Goal: Task Accomplishment & Management: Manage account settings

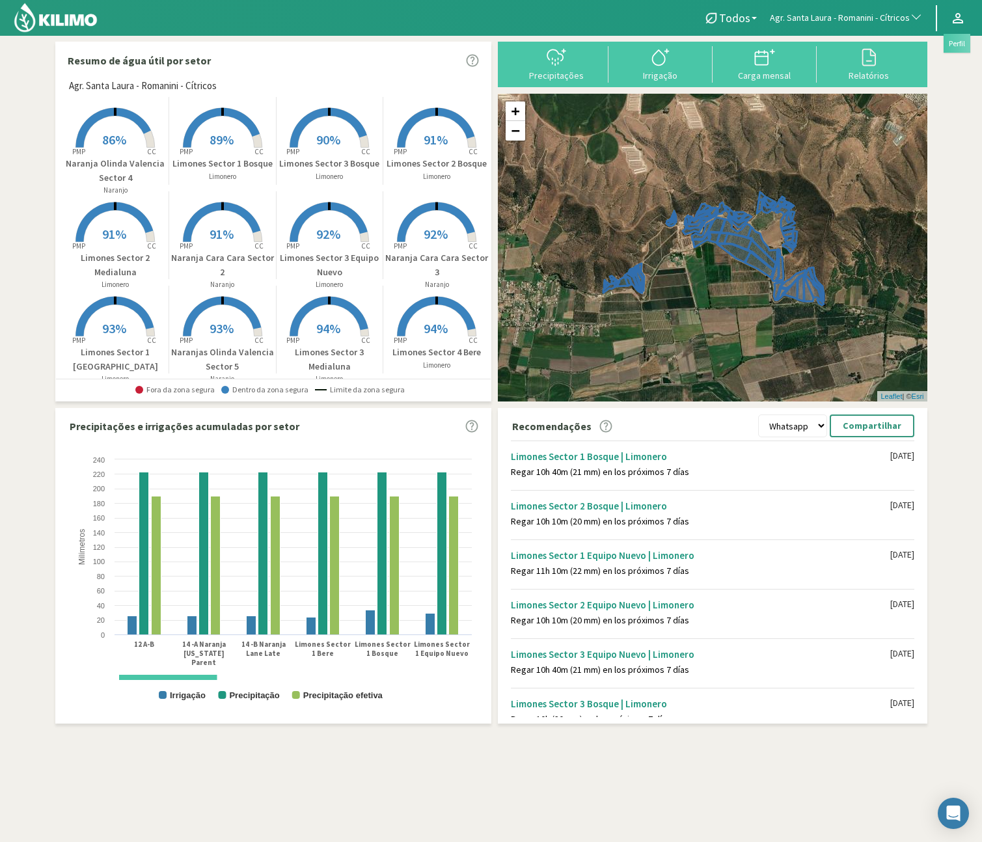
click at [957, 20] on icon at bounding box center [958, 18] width 16 height 16
click at [918, 53] on link "Perfil" at bounding box center [920, 47] width 103 height 27
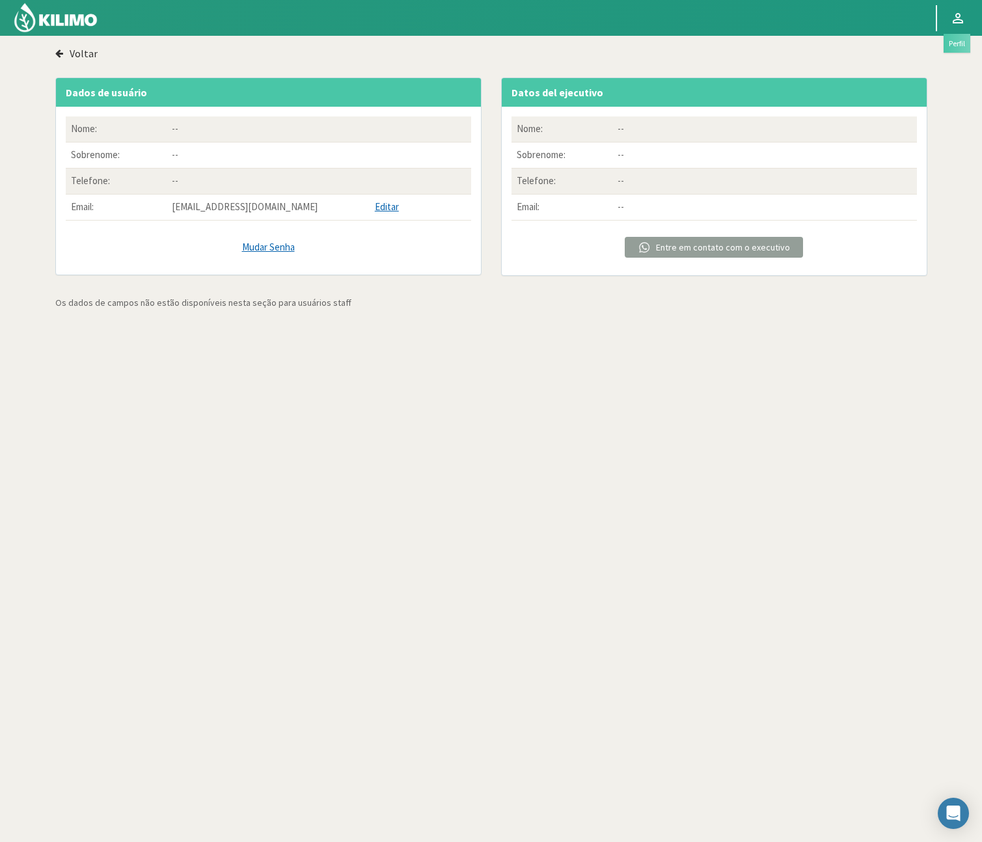
click at [952, 25] on svg-icon at bounding box center [958, 21] width 16 height 15
click at [907, 77] on link "Sair" at bounding box center [920, 74] width 103 height 27
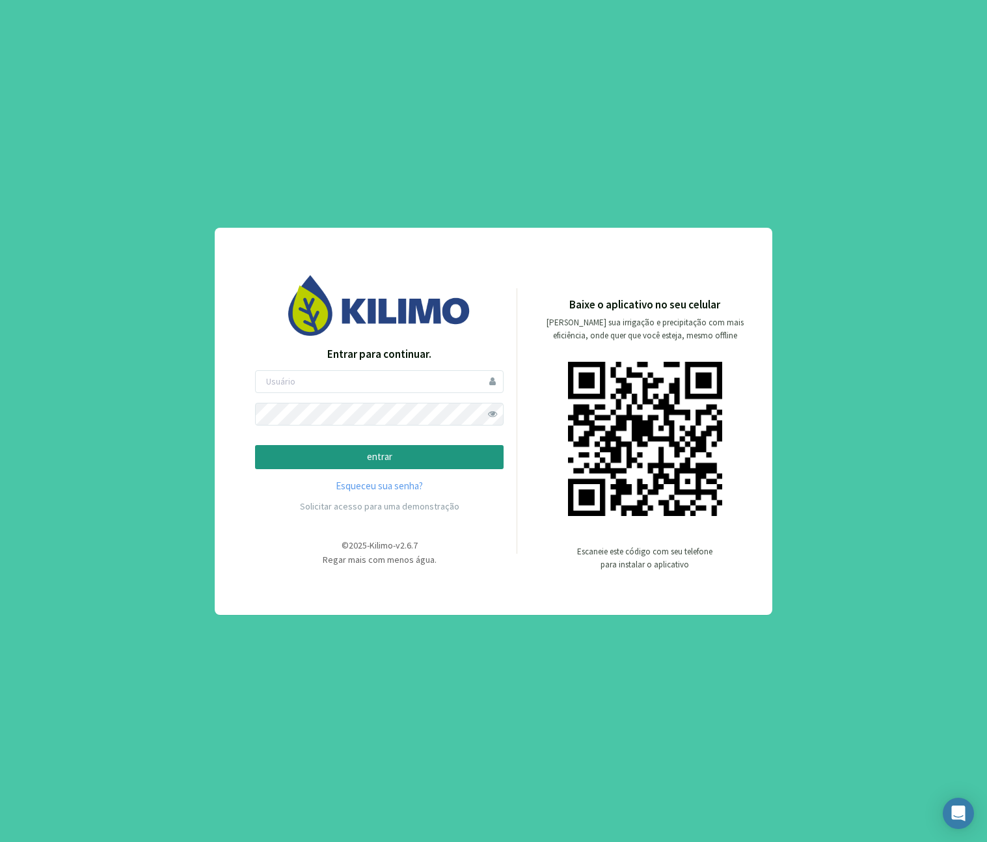
click at [439, 393] on form "entrar" at bounding box center [379, 419] width 249 height 99
click at [441, 391] on input "email" at bounding box center [379, 381] width 249 height 23
type input "usuario-prueba"
click at [495, 411] on span at bounding box center [492, 414] width 23 height 23
click at [345, 457] on p "entrar" at bounding box center [379, 457] width 227 height 15
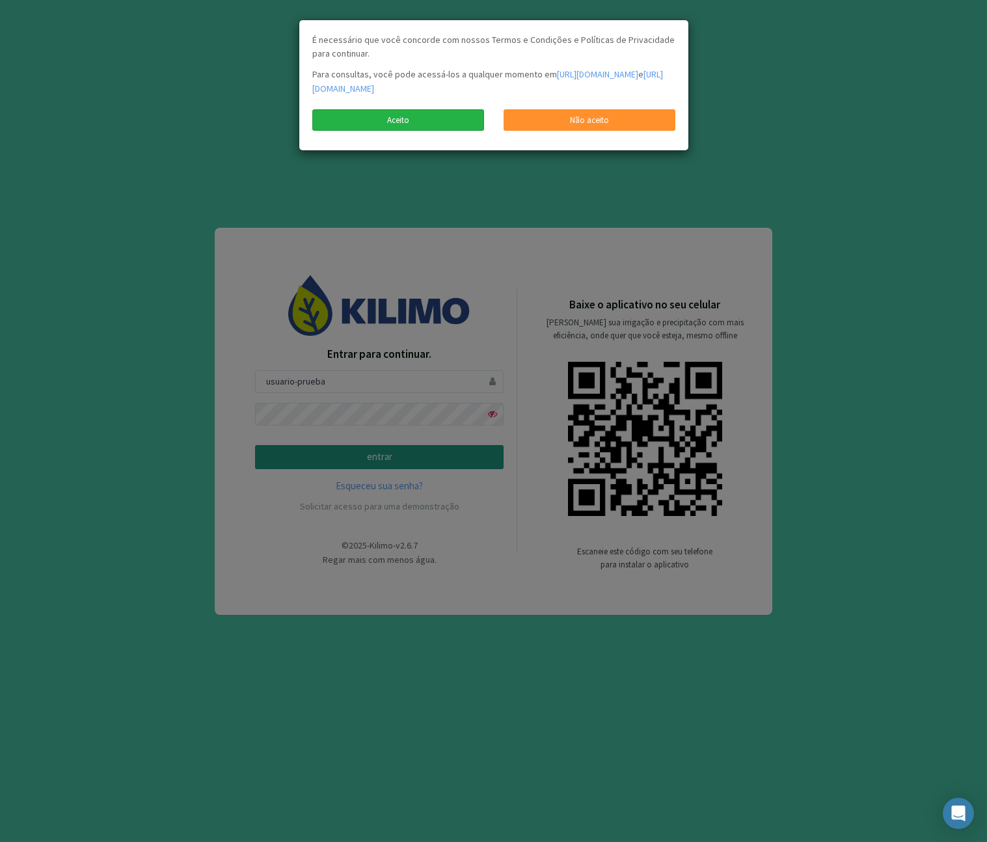
click at [419, 120] on link "Aceito" at bounding box center [398, 120] width 172 height 22
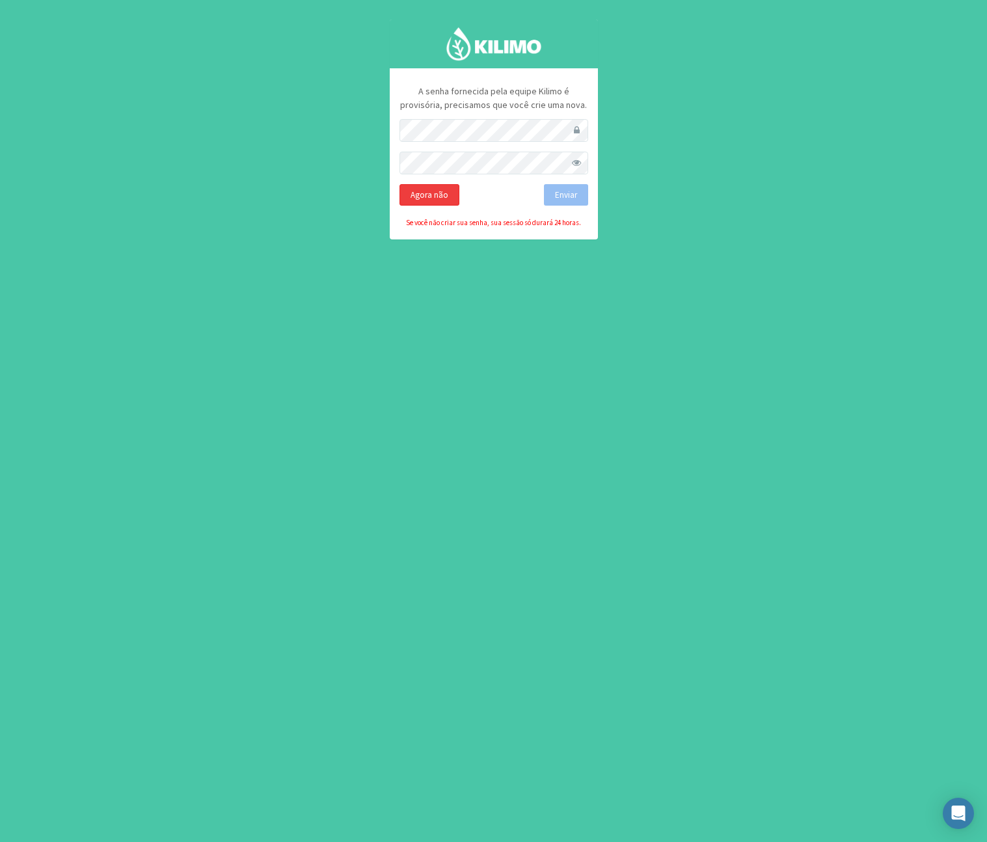
click at [448, 196] on div "Agora não" at bounding box center [430, 195] width 60 height 22
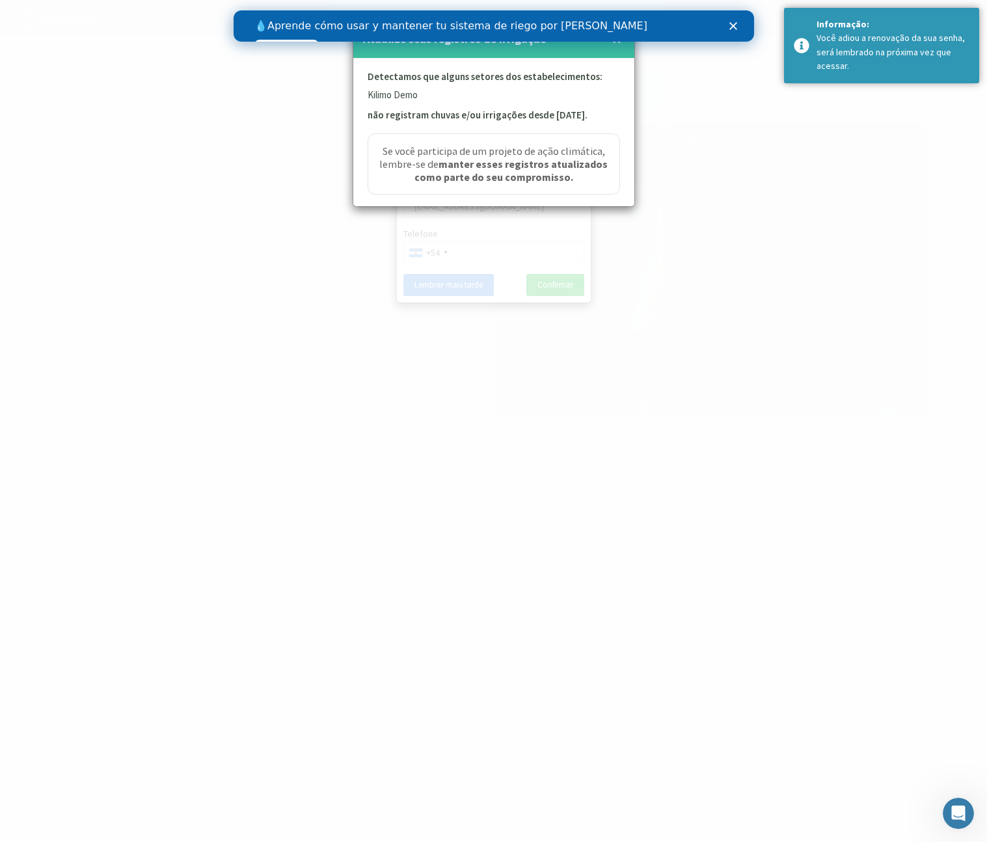
click at [616, 36] on div "💧 Aprende cómo usar y mantener tu sistema de riego por goteo Ver videos" at bounding box center [493, 36] width 479 height 40
click at [616, 44] on span "×" at bounding box center [616, 38] width 9 height 21
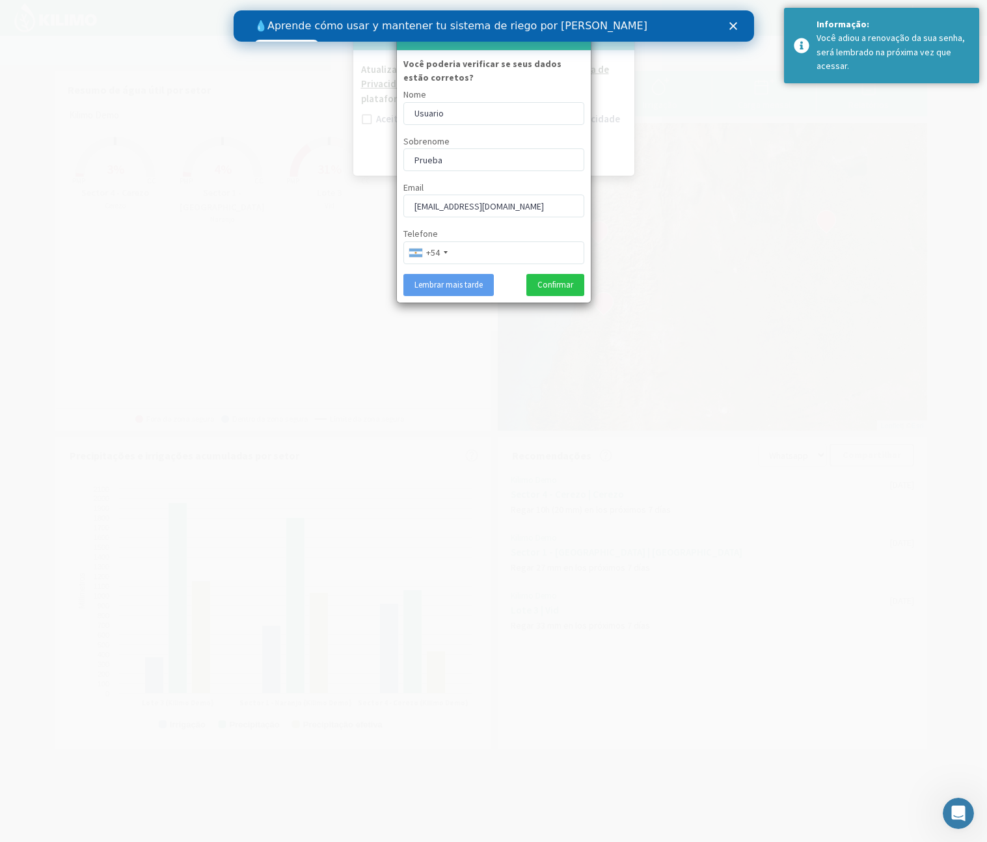
click at [735, 27] on icon "Cerrar" at bounding box center [733, 26] width 8 height 8
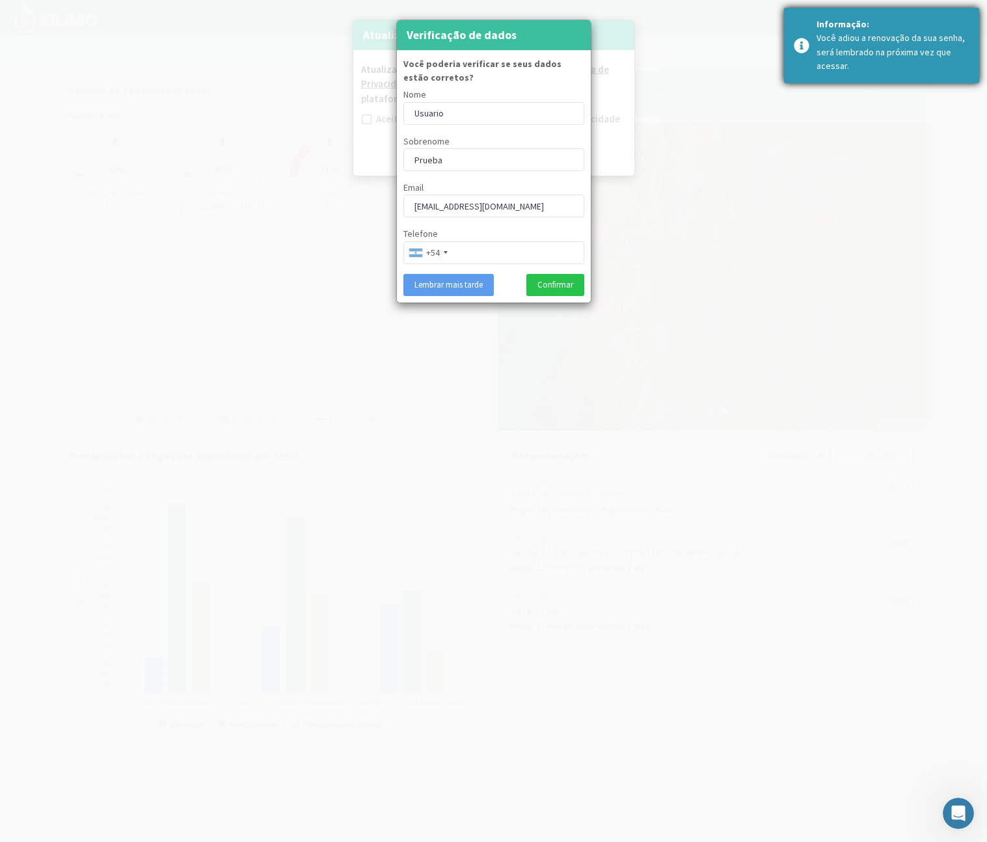
click at [894, 35] on div "Você adiou a renovação da sua senha, será lembrado na próxima vez que acessar." at bounding box center [893, 52] width 153 height 42
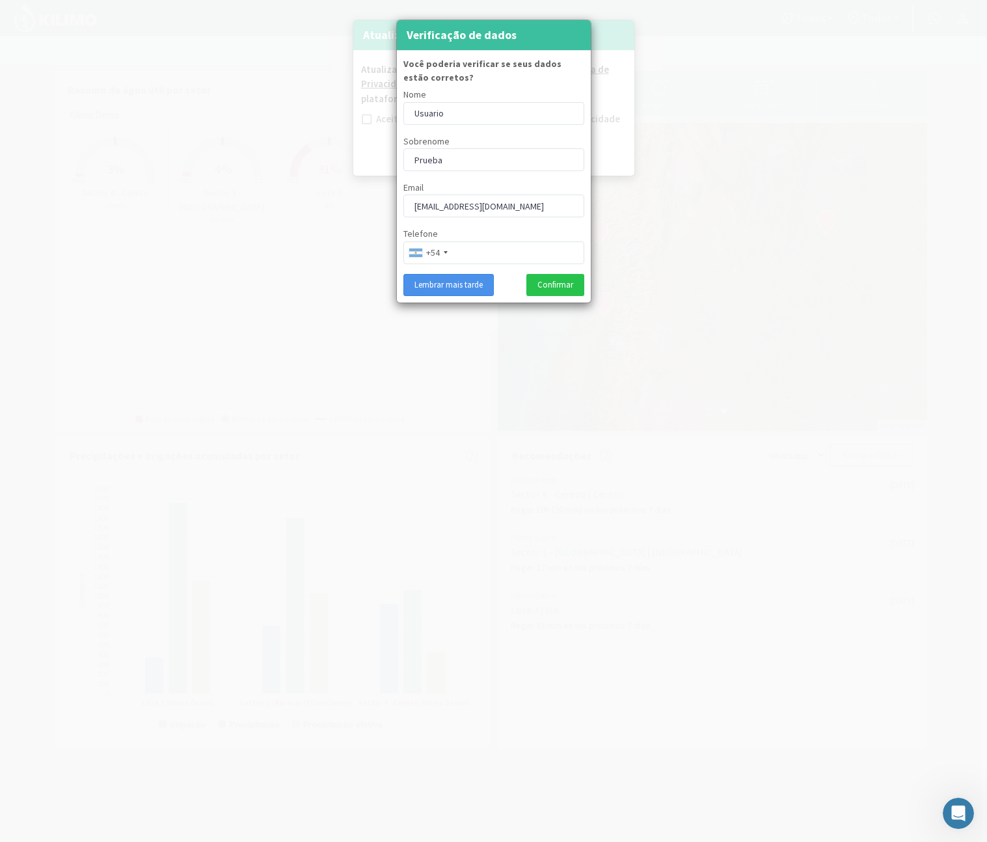
click at [452, 285] on button "Lembrar mais tarde" at bounding box center [449, 285] width 90 height 22
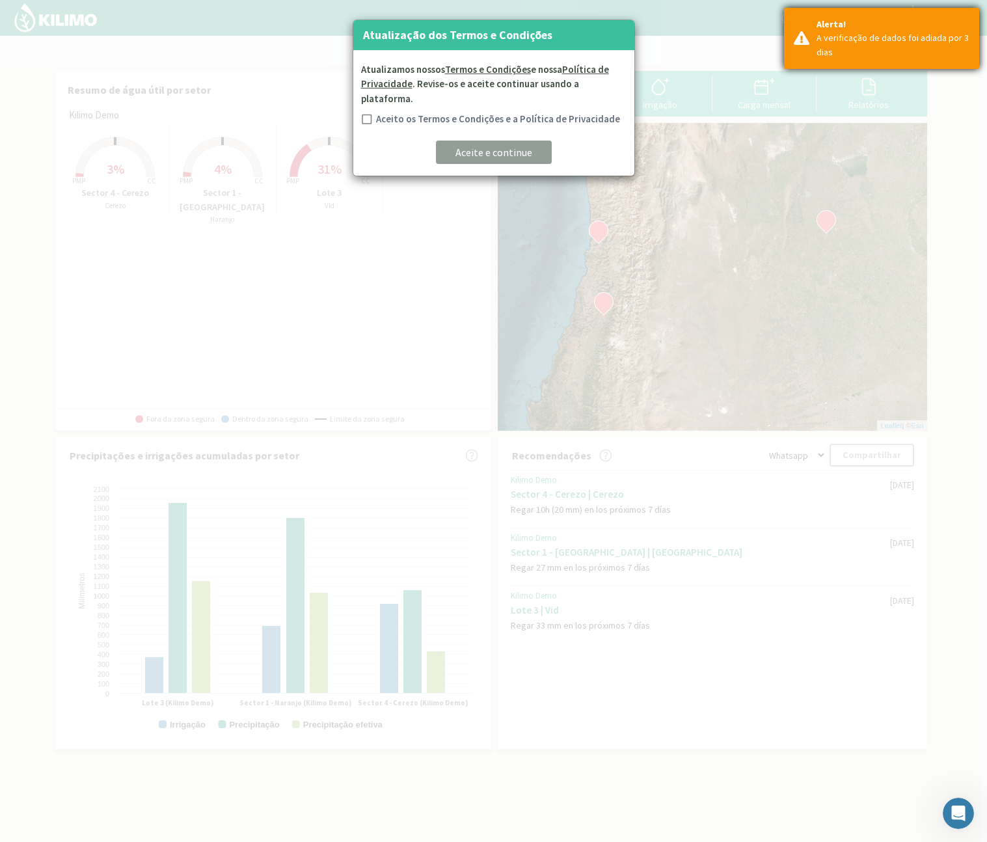
drag, startPoint x: 847, startPoint y: 33, endPoint x: 795, endPoint y: 43, distance: 52.5
click at [847, 33] on div "A verificação de dados foi adiada por 3 dias" at bounding box center [893, 45] width 153 height 28
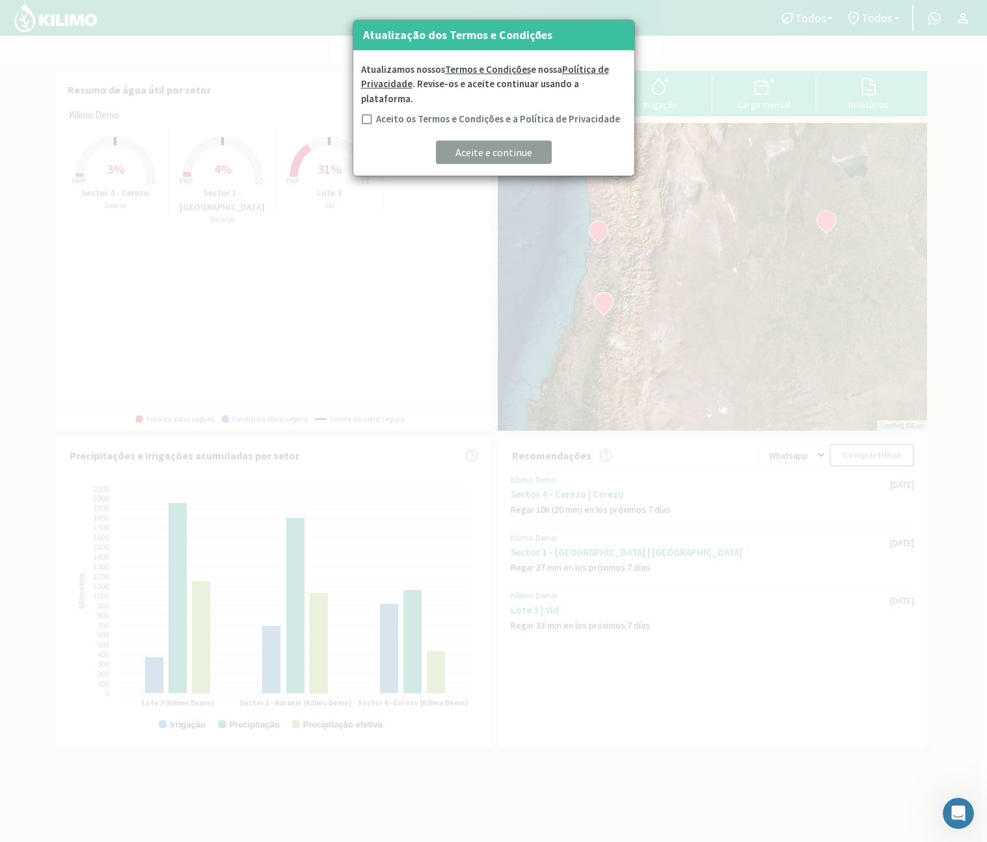
click at [490, 141] on kil-button "Aceite e continue" at bounding box center [494, 152] width 116 height 23
click at [874, 163] on div at bounding box center [493, 421] width 987 height 842
click at [375, 111] on div "Atualizamos nossos Termos e Condições e nossa Política de Privacidade . Revise-…" at bounding box center [493, 114] width 281 height 126
click at [404, 114] on label "Aceito os Termos e Condições e a Política de Privacidade" at bounding box center [498, 119] width 244 height 11
click at [372, 115] on input "Aceito os Termos e Condições e a Política de Privacidade" at bounding box center [365, 121] width 13 height 13
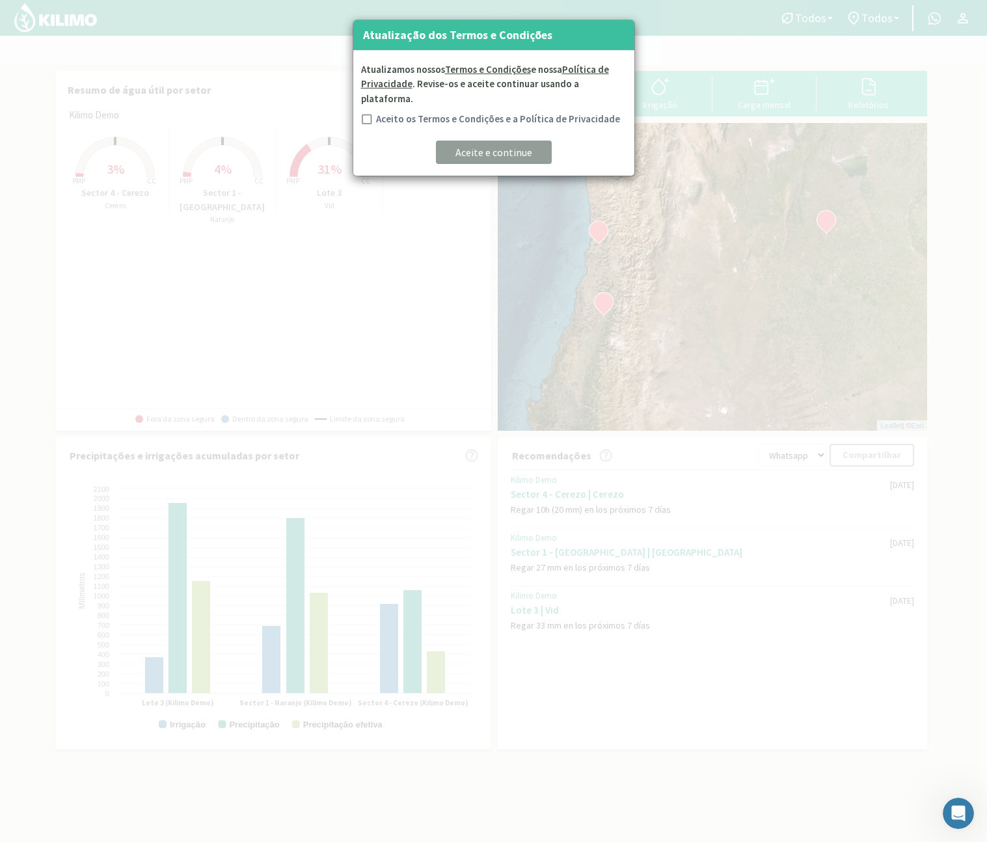
checkbox input "true"
click at [499, 144] on p "Aceite e continue" at bounding box center [494, 152] width 77 height 16
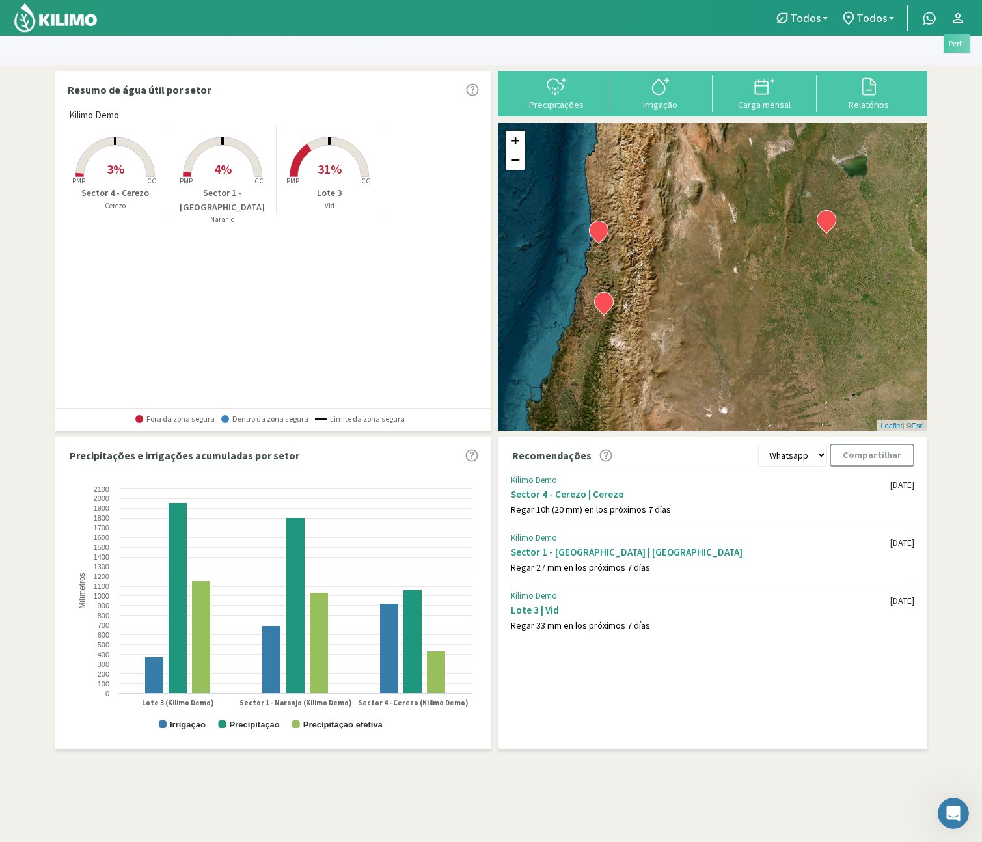
click at [954, 22] on icon at bounding box center [958, 18] width 10 height 10
click at [907, 49] on link "Perfil" at bounding box center [920, 47] width 103 height 27
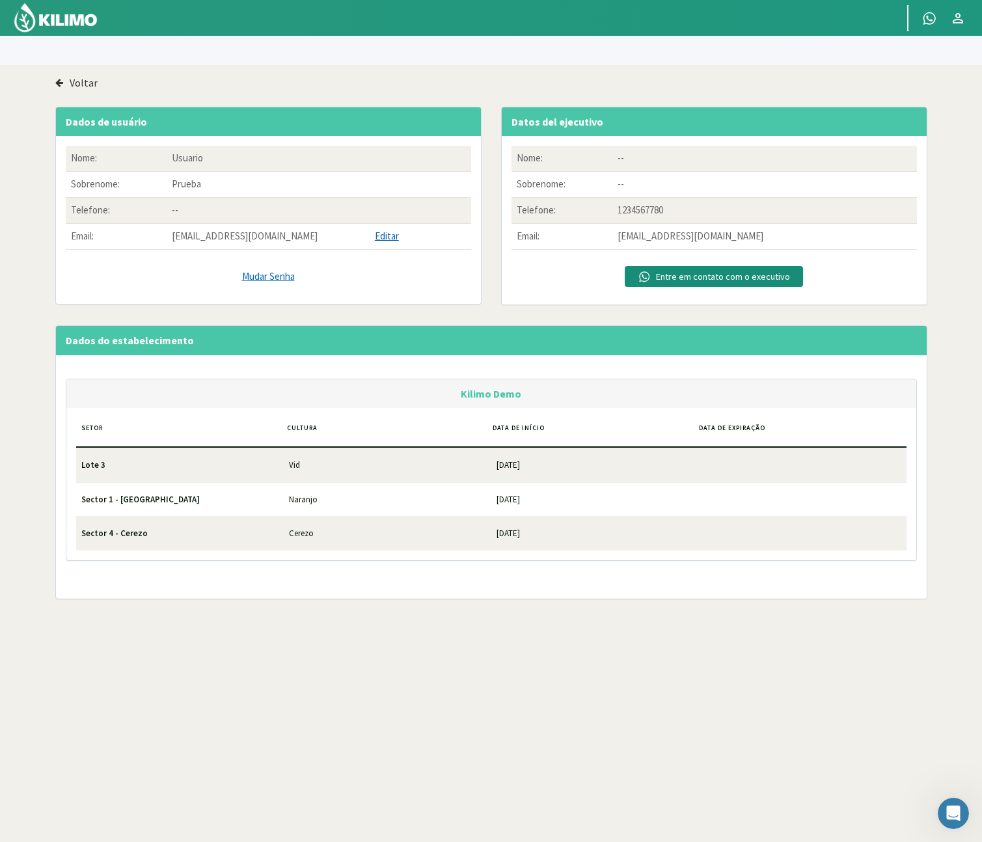
click at [508, 462] on td "[DATE]" at bounding box center [595, 465] width 208 height 34
click at [530, 495] on td "[DATE]" at bounding box center [595, 499] width 208 height 34
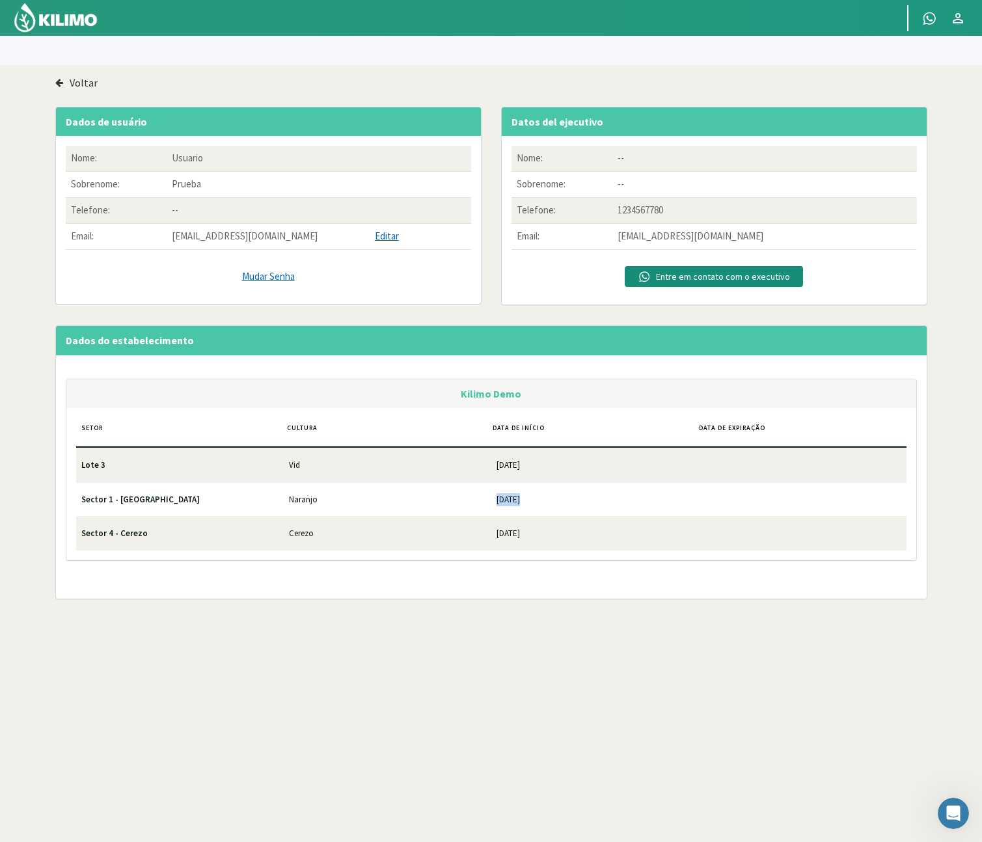
click at [530, 495] on td "[DATE]" at bounding box center [595, 499] width 208 height 34
click at [530, 469] on td "[DATE]" at bounding box center [595, 465] width 208 height 34
click at [64, 20] on img at bounding box center [55, 17] width 85 height 31
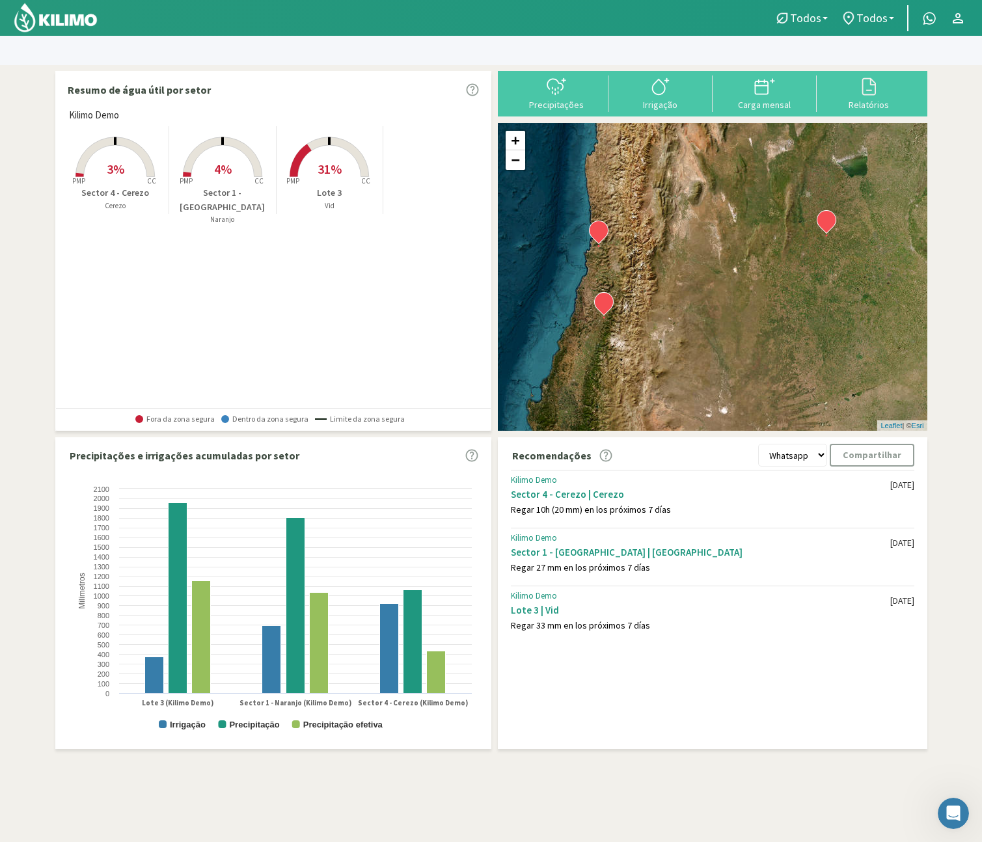
click at [234, 173] on rect at bounding box center [223, 178] width 104 height 104
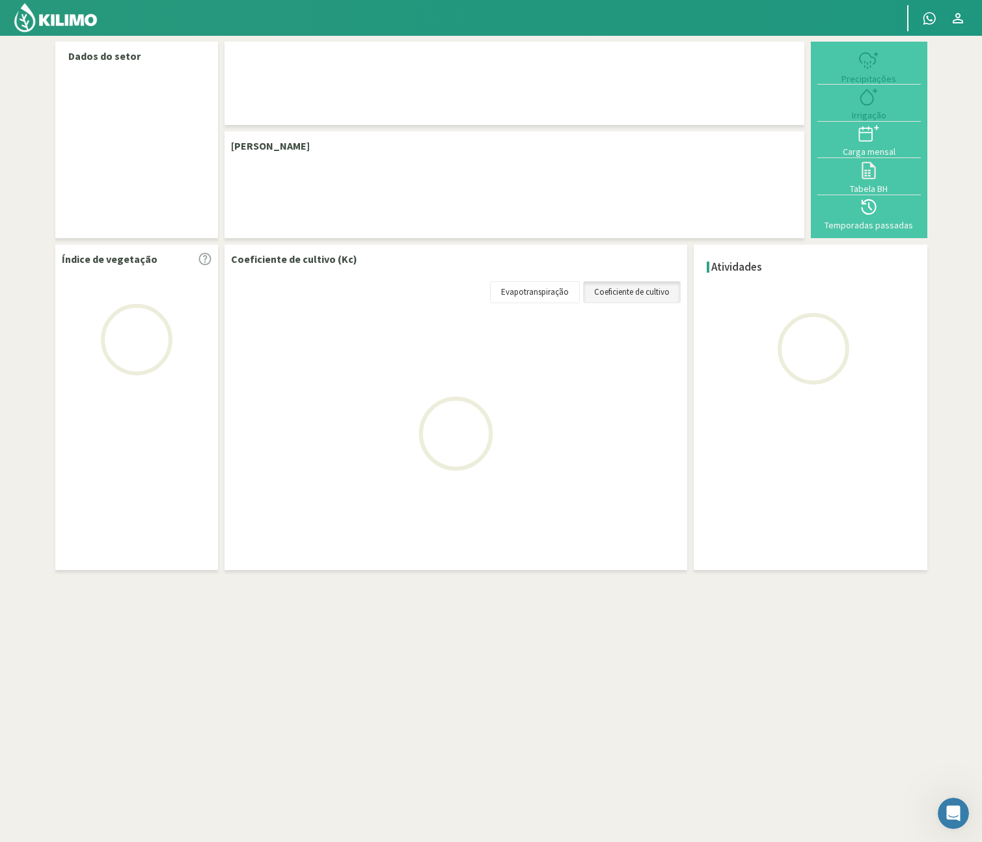
select select "1: Object"
